Goal: Information Seeking & Learning: Learn about a topic

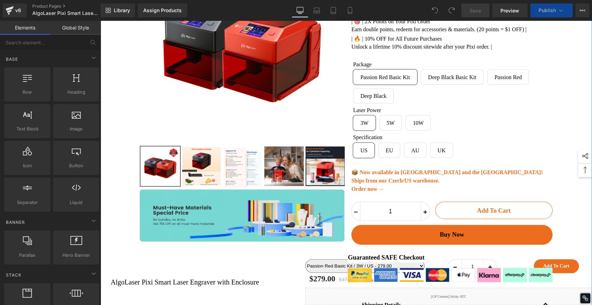
scroll to position [116, 0]
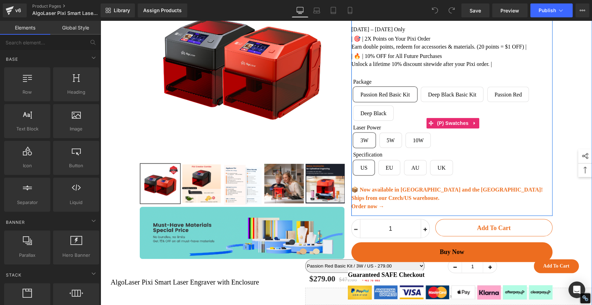
click at [461, 100] on span "Deep Black Basic Kit" at bounding box center [452, 94] width 48 height 15
click at [378, 118] on span "Deep Black" at bounding box center [373, 113] width 26 height 15
click at [441, 99] on span "Deep Black Basic Kit" at bounding box center [452, 94] width 48 height 15
click at [382, 100] on span "Passion Red Basic Kit" at bounding box center [385, 94] width 50 height 15
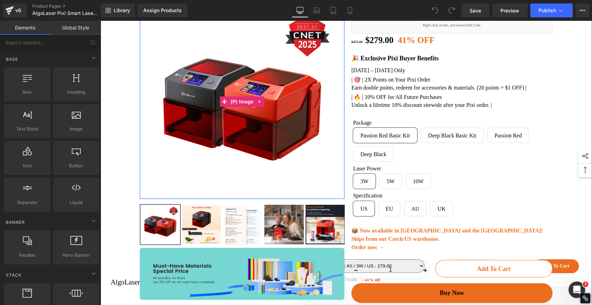
scroll to position [77, 0]
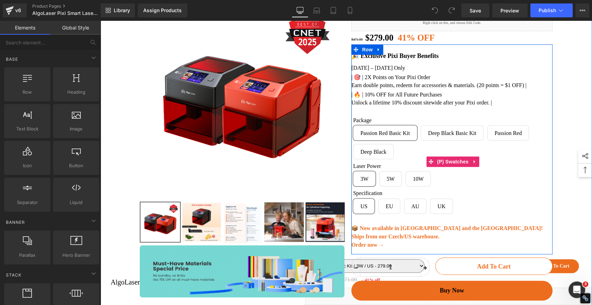
click at [448, 139] on span "Deep Black Basic Kit" at bounding box center [452, 133] width 48 height 15
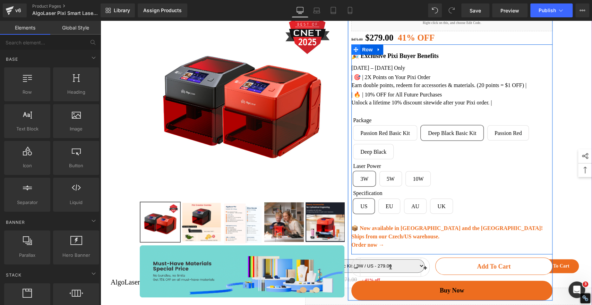
click at [354, 52] on icon at bounding box center [356, 49] width 5 height 5
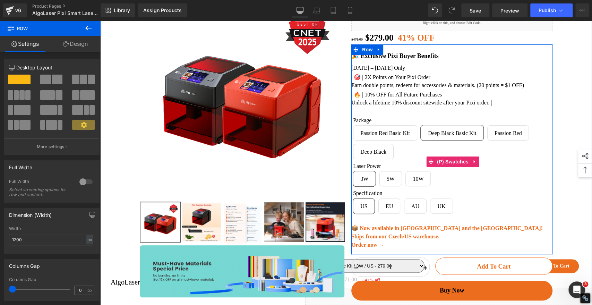
click at [448, 137] on span "Deep Black Basic Kit" at bounding box center [452, 133] width 48 height 15
click at [394, 140] on span "Passion Red Basic Kit" at bounding box center [385, 133] width 50 height 15
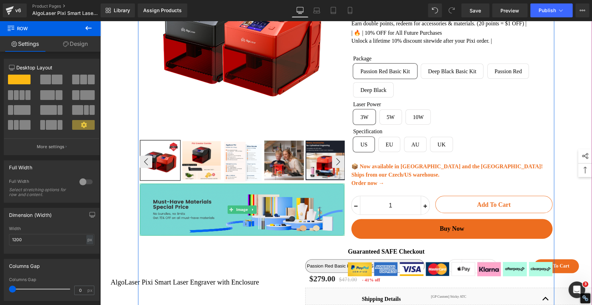
scroll to position [116, 0]
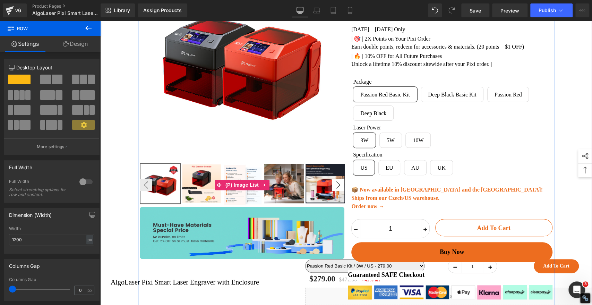
click at [334, 189] on button "›" at bounding box center [338, 185] width 12 height 12
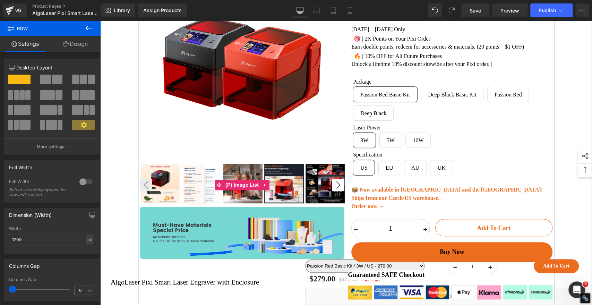
click at [334, 189] on button "›" at bounding box center [338, 185] width 12 height 12
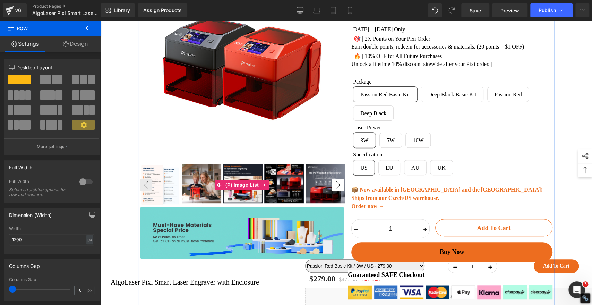
click at [334, 189] on button "›" at bounding box center [338, 185] width 12 height 12
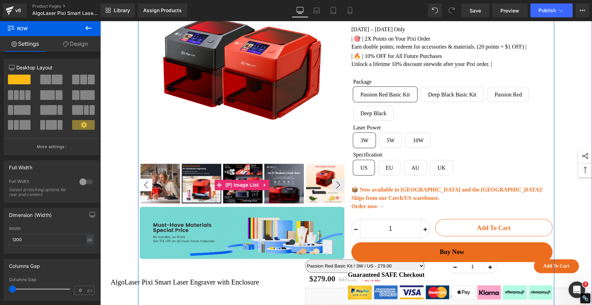
click at [144, 188] on button "‹" at bounding box center [146, 185] width 12 height 12
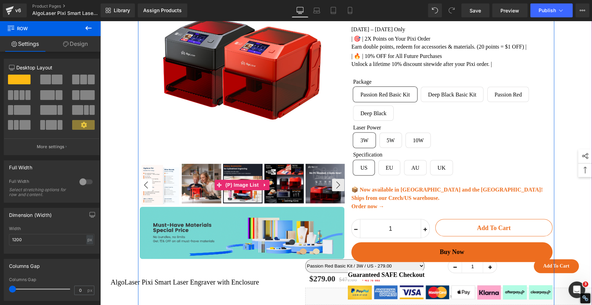
click at [144, 188] on button "‹" at bounding box center [146, 185] width 12 height 12
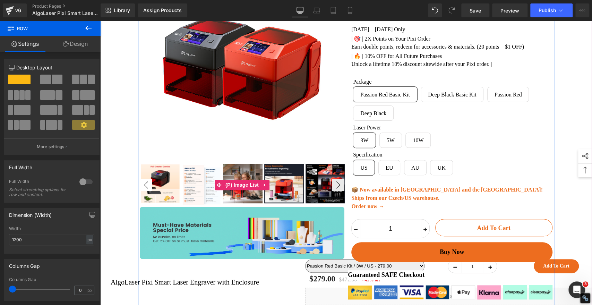
click at [144, 188] on button "‹" at bounding box center [146, 185] width 12 height 12
click at [144, 188] on img at bounding box center [161, 184] width 40 height 40
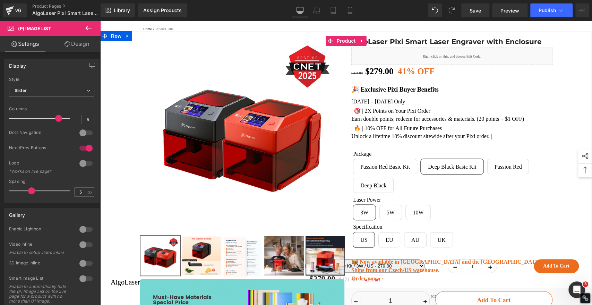
scroll to position [39, 0]
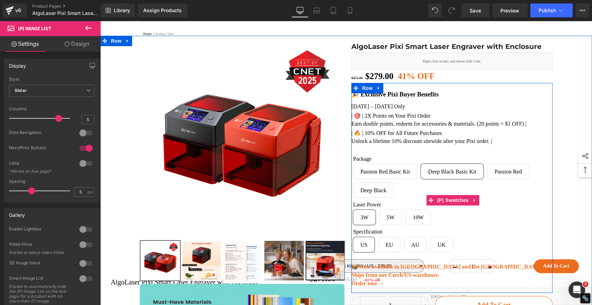
click at [393, 177] on span "Passion Red Basic Kit" at bounding box center [385, 171] width 50 height 15
click at [453, 179] on span "Deep Black Basic Kit" at bounding box center [452, 171] width 48 height 15
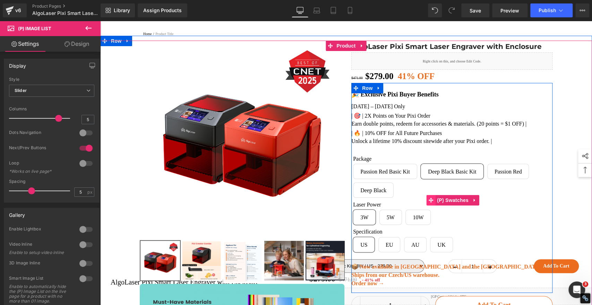
click at [431, 205] on span at bounding box center [430, 200] width 9 height 10
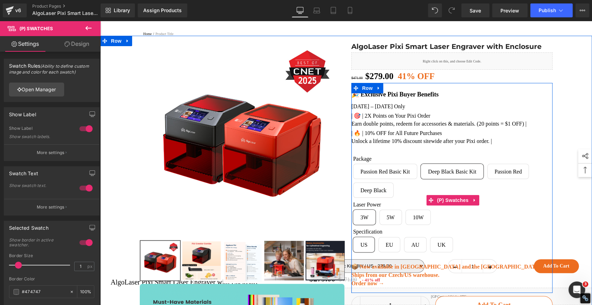
click at [405, 178] on span "Passion Red Basic Kit" at bounding box center [385, 171] width 50 height 15
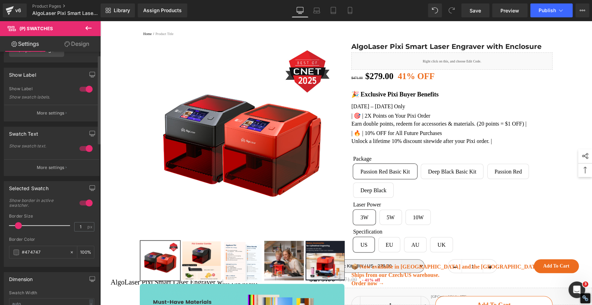
scroll to position [0, 0]
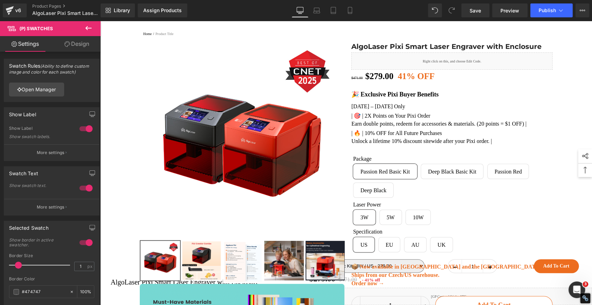
click at [76, 44] on link "Design" at bounding box center [77, 44] width 50 height 16
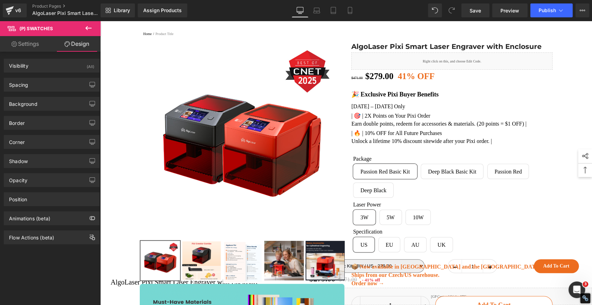
click at [20, 42] on link "Settings" at bounding box center [25, 44] width 50 height 16
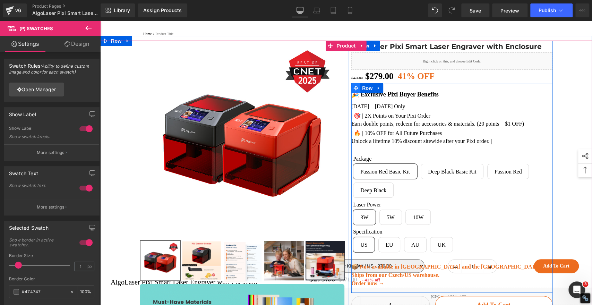
click at [354, 91] on icon at bounding box center [356, 88] width 5 height 5
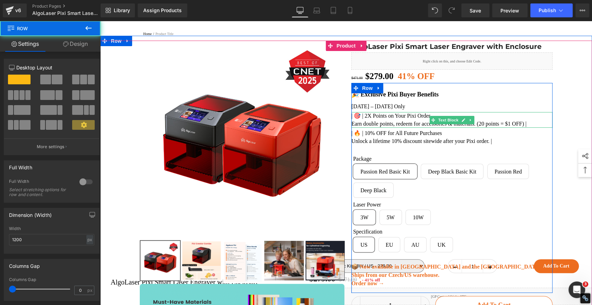
click at [385, 120] on p "| 🎯 | 2X Points on Your Pixi Order" at bounding box center [451, 116] width 201 height 8
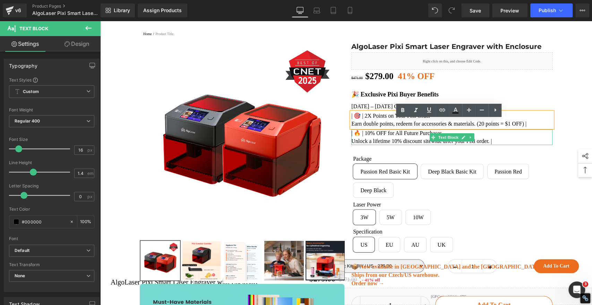
click at [415, 144] on p "Unlock a lifetime 10% discount sitewide after your Pixi order. |" at bounding box center [451, 141] width 201 height 8
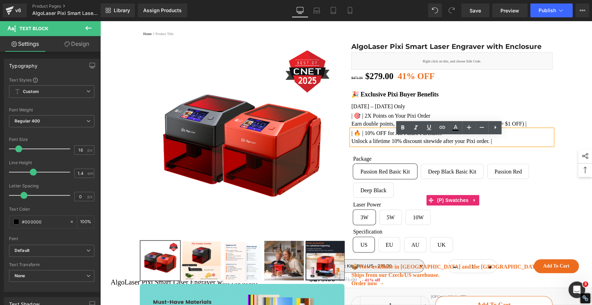
click at [406, 176] on span "Passion Red Basic Kit" at bounding box center [385, 171] width 50 height 15
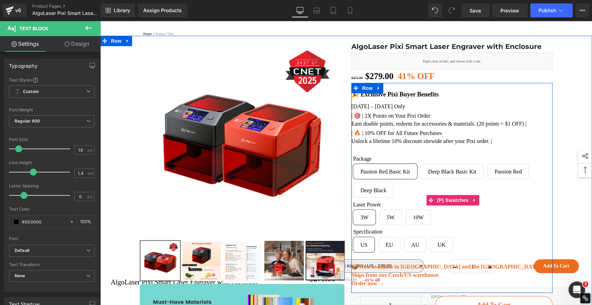
click at [446, 179] on span "Deep Black Basic Kit" at bounding box center [452, 171] width 48 height 15
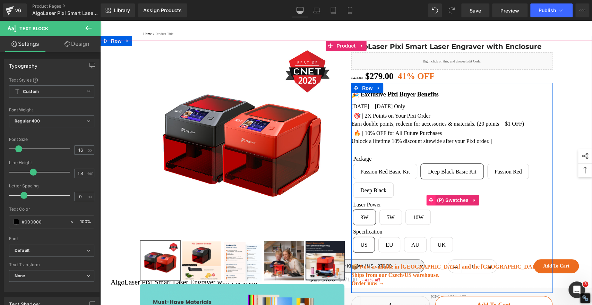
click at [428, 205] on span at bounding box center [430, 200] width 9 height 10
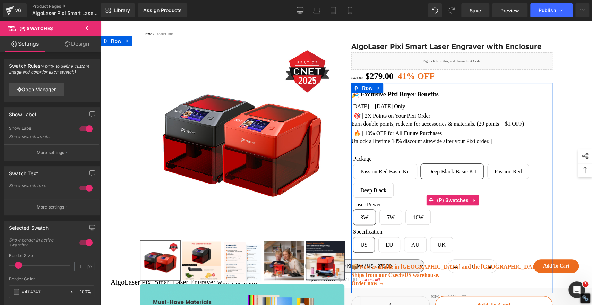
click at [395, 179] on span "Passion Red Basic Kit" at bounding box center [385, 171] width 50 height 15
click at [390, 178] on span "Passion Red Basic Kit" at bounding box center [385, 171] width 50 height 15
click at [369, 179] on span "Passion Red Basic Kit" at bounding box center [385, 171] width 50 height 15
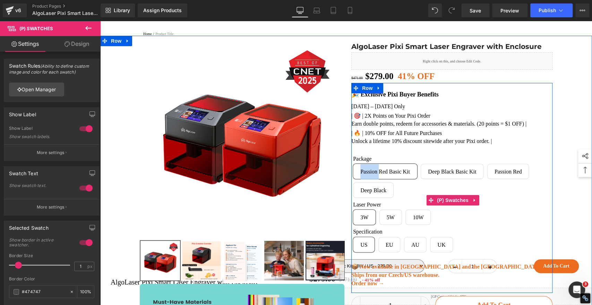
click at [369, 179] on span "Passion Red Basic Kit" at bounding box center [385, 171] width 50 height 15
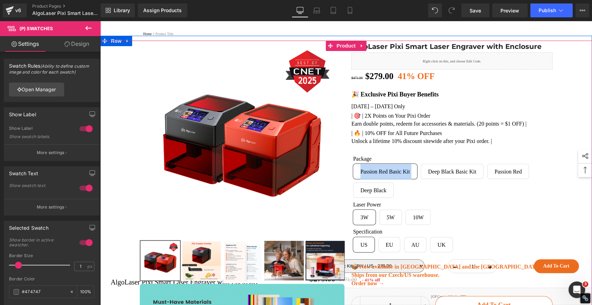
click at [563, 174] on div "Sale Off (P) Image Row" at bounding box center [346, 259] width 492 height 436
